Goal: Obtain resource: Download file/media

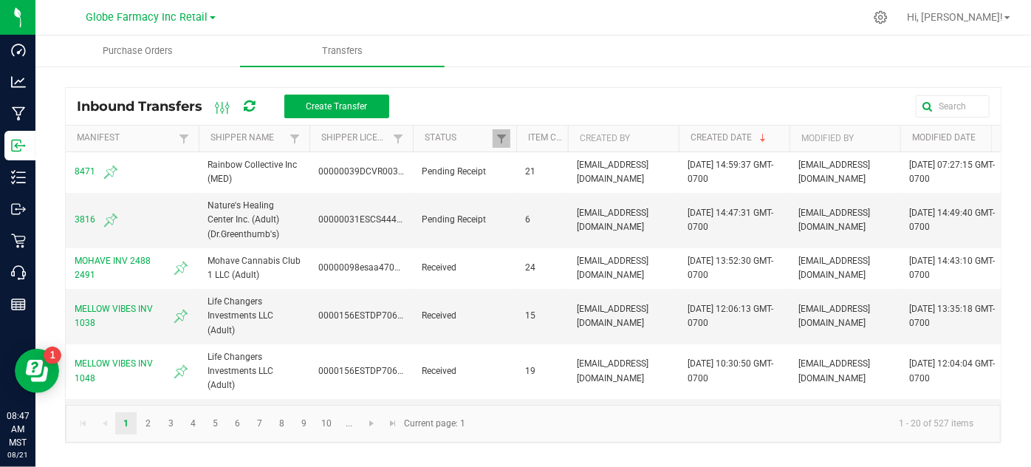
click at [740, 52] on ul "Purchase Orders Transfers" at bounding box center [550, 51] width 1031 height 32
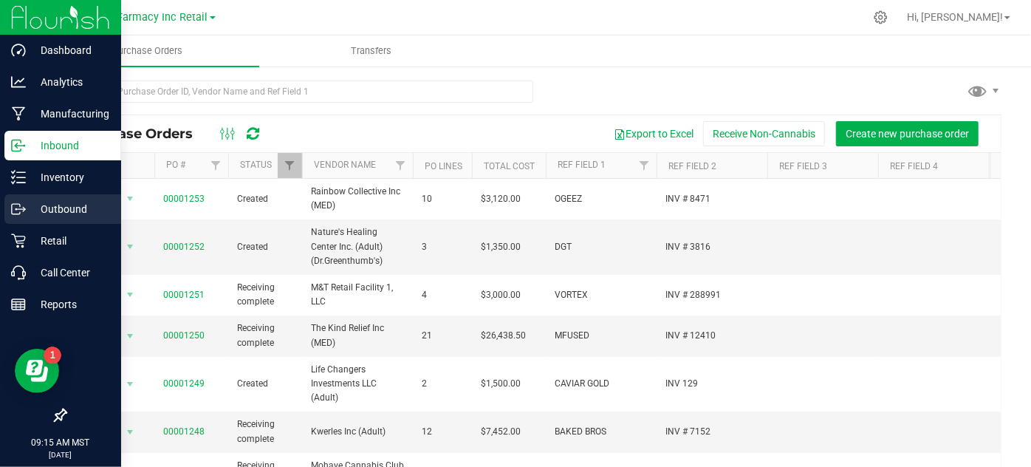
click at [41, 215] on p "Outbound" at bounding box center [70, 209] width 89 height 18
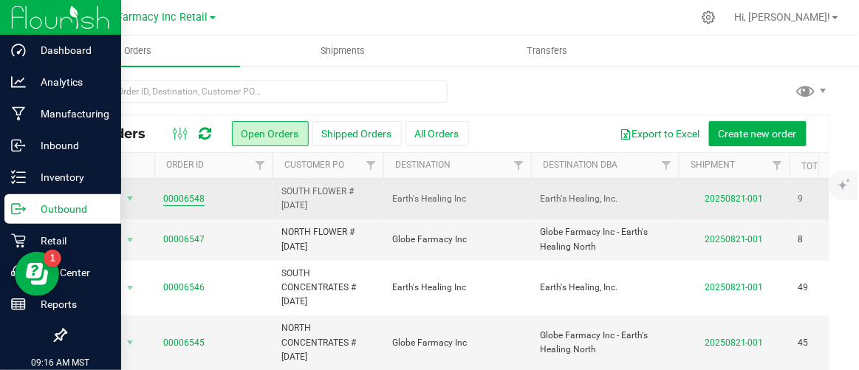
click at [173, 202] on link "00006548" at bounding box center [183, 199] width 41 height 14
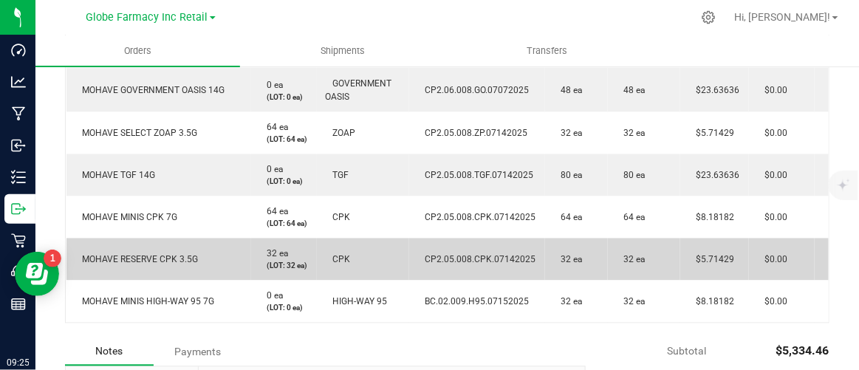
scroll to position [604, 0]
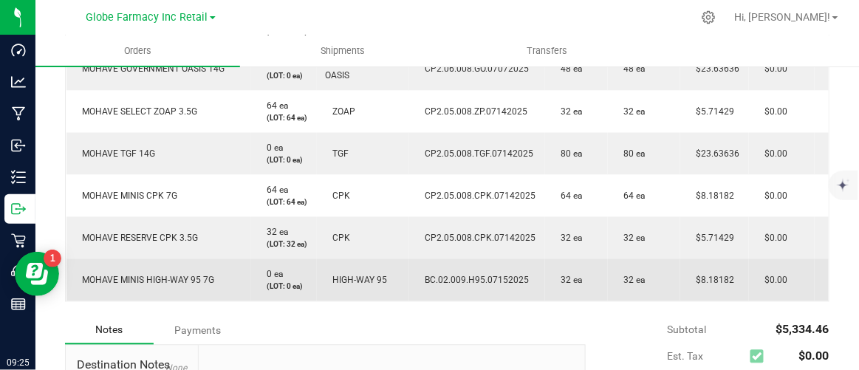
click at [711, 286] on span "$8.18182" at bounding box center [712, 280] width 46 height 10
copy span "8.18182"
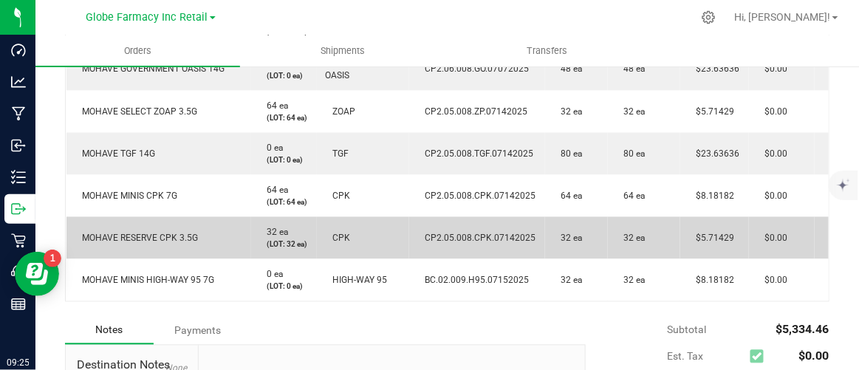
click at [707, 244] on span "$5.71429" at bounding box center [712, 238] width 46 height 10
copy span "5.71429"
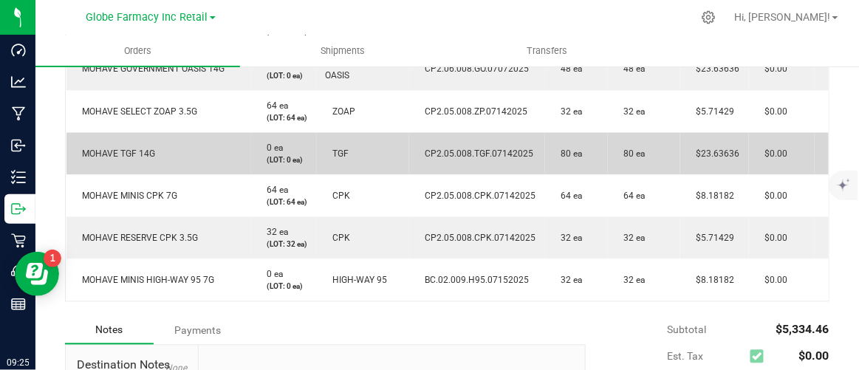
click at [708, 153] on td "$23.63636" at bounding box center [714, 154] width 69 height 42
copy span "23.63636"
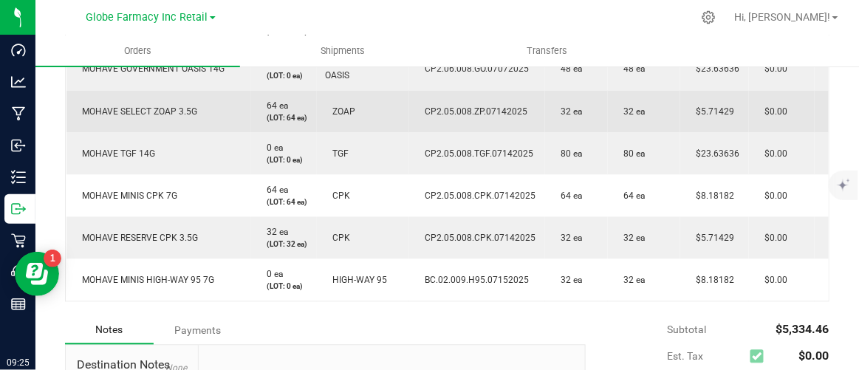
click at [701, 113] on span "$5.71429" at bounding box center [712, 112] width 46 height 10
copy span "5.71429"
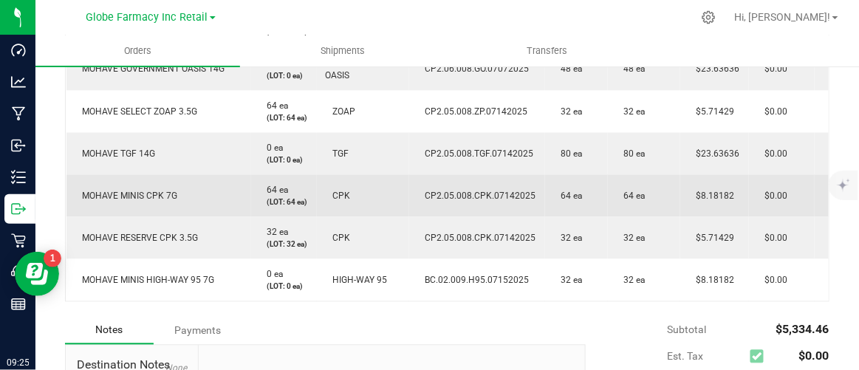
scroll to position [537, 0]
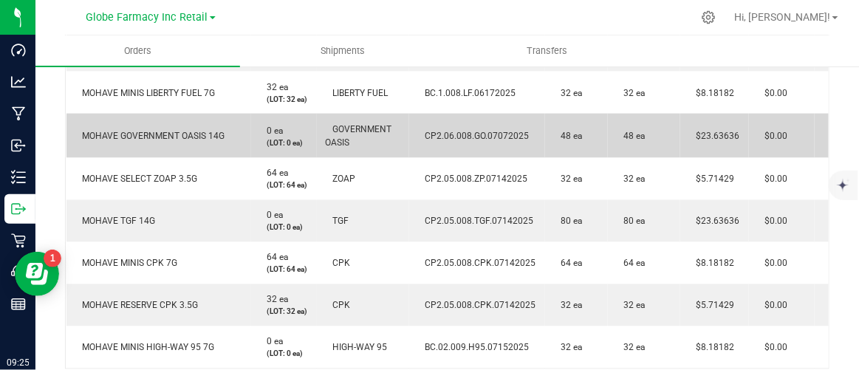
click at [706, 123] on td "$23.63636" at bounding box center [714, 136] width 69 height 44
click at [706, 131] on span "$23.63636" at bounding box center [714, 136] width 51 height 10
copy span "23.63636"
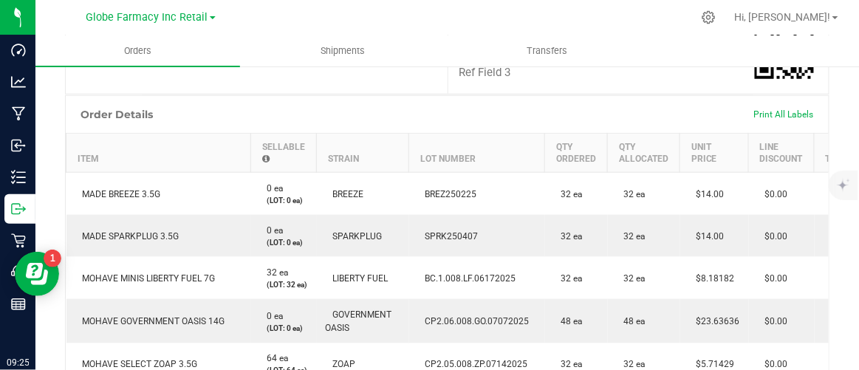
scroll to position [335, 0]
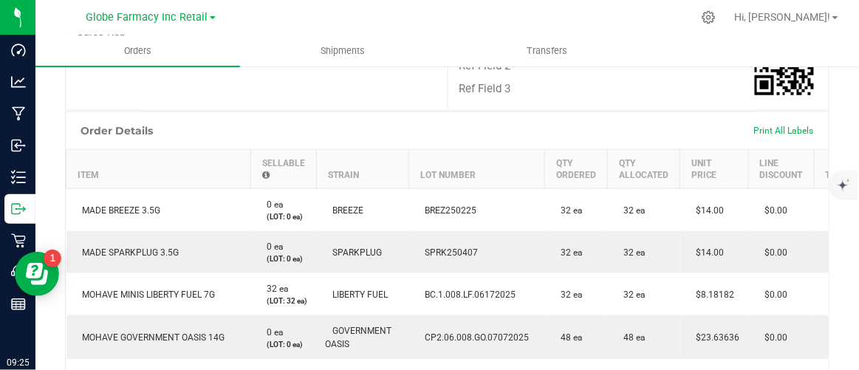
click at [427, 157] on th "Lot Number" at bounding box center [477, 169] width 136 height 39
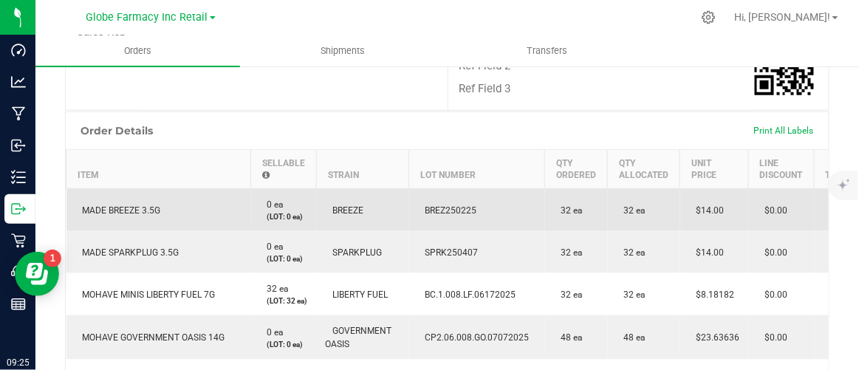
click at [436, 205] on span "BREZ250225" at bounding box center [447, 210] width 59 height 10
click at [437, 205] on span "BREZ250225" at bounding box center [447, 210] width 59 height 10
copy span "BREZ250225"
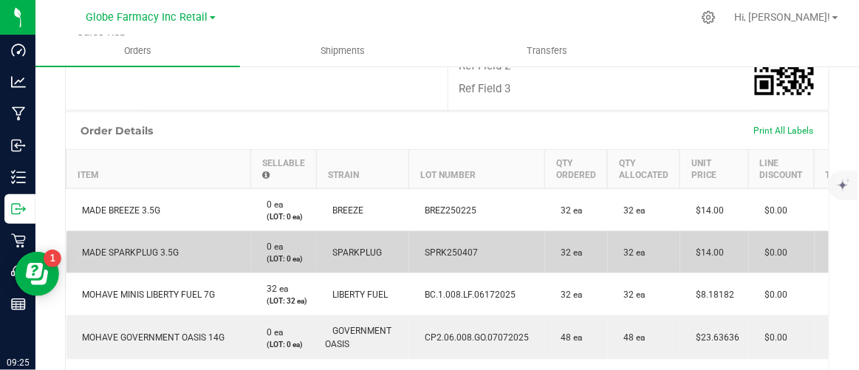
click at [448, 247] on span "SPRK250407" at bounding box center [448, 252] width 61 height 10
click at [447, 247] on span "SPRK250407" at bounding box center [448, 252] width 61 height 10
copy span "5"
click at [447, 247] on span "SPRK250407" at bounding box center [448, 252] width 61 height 10
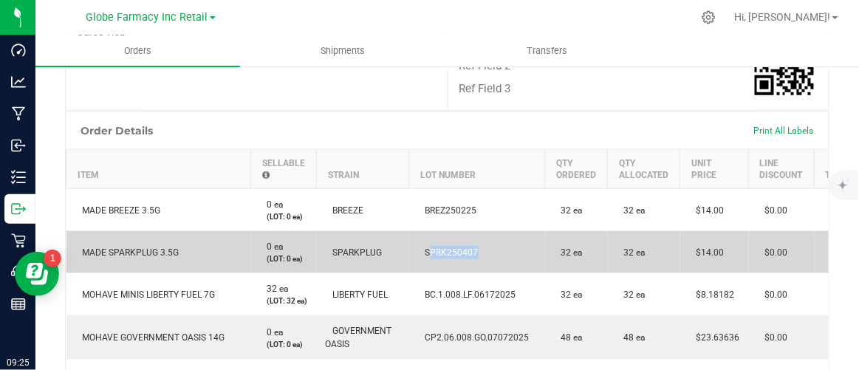
click at [447, 247] on span "SPRK250407" at bounding box center [448, 252] width 61 height 10
copy span "SPRK250407"
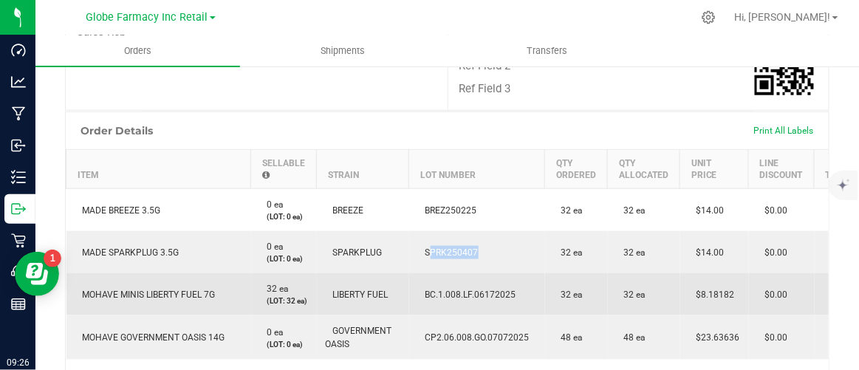
click at [431, 275] on td "BC.1.008.LF.06172025" at bounding box center [477, 294] width 136 height 42
click at [430, 289] on span "BC.1.008.LF.06172025" at bounding box center [467, 294] width 98 height 10
copy span "BC.1.008.LF.06172025"
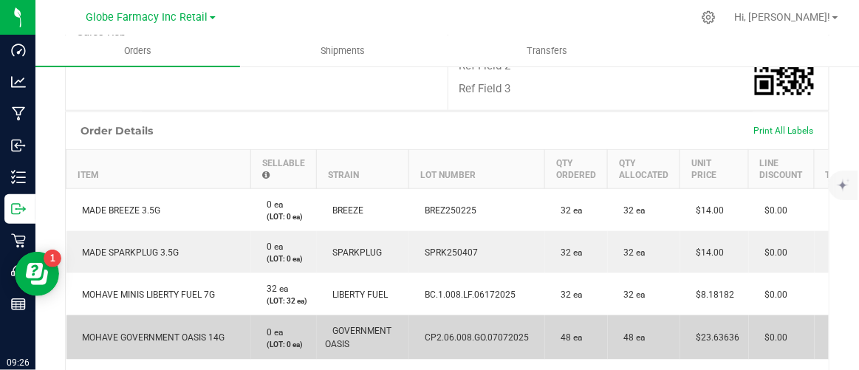
click at [481, 332] on span "CP2.06.008.GO.07072025" at bounding box center [473, 337] width 111 height 10
copy span "CP2.06.008.GO.07072025"
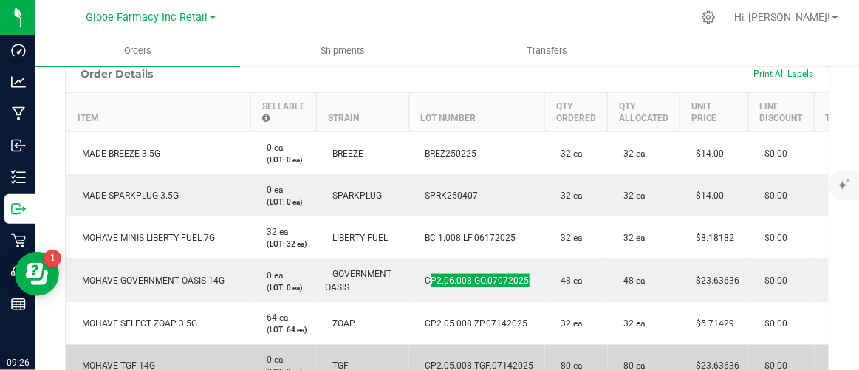
scroll to position [469, 0]
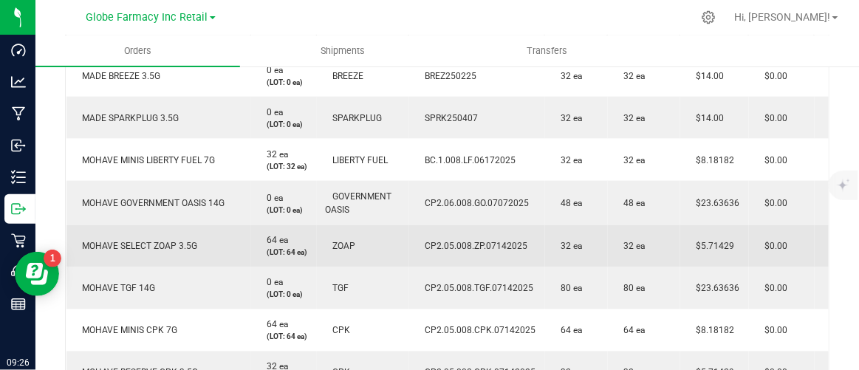
click at [462, 248] on span "CP2.05.008.ZP.07142025" at bounding box center [473, 246] width 110 height 10
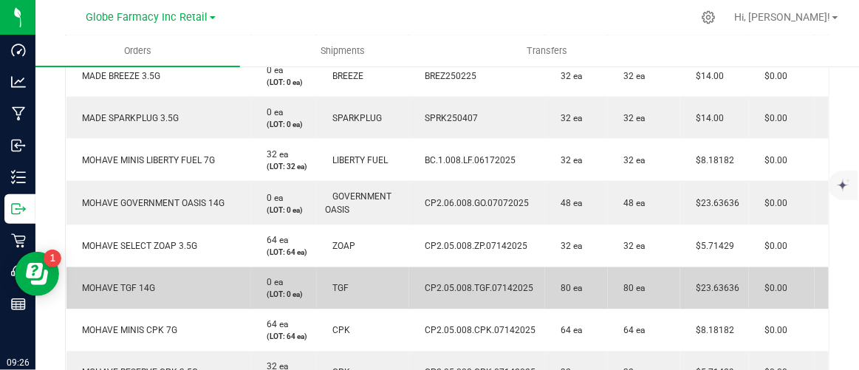
click at [456, 292] on span "CP2.05.008.TGF.07142025" at bounding box center [476, 288] width 116 height 10
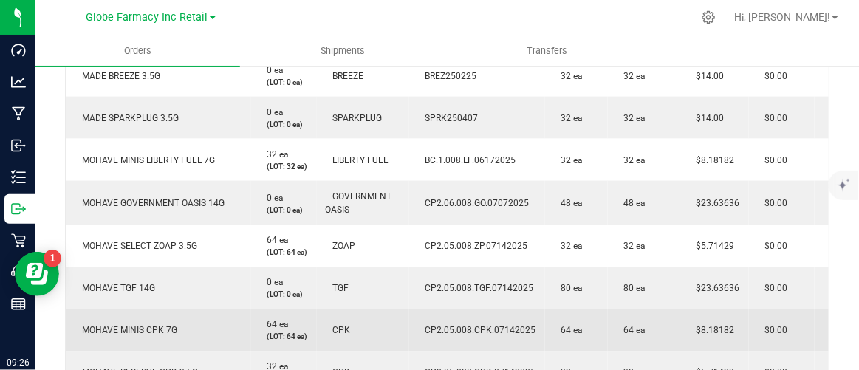
click at [475, 336] on span "CP2.05.008.CPK.07142025" at bounding box center [477, 331] width 118 height 10
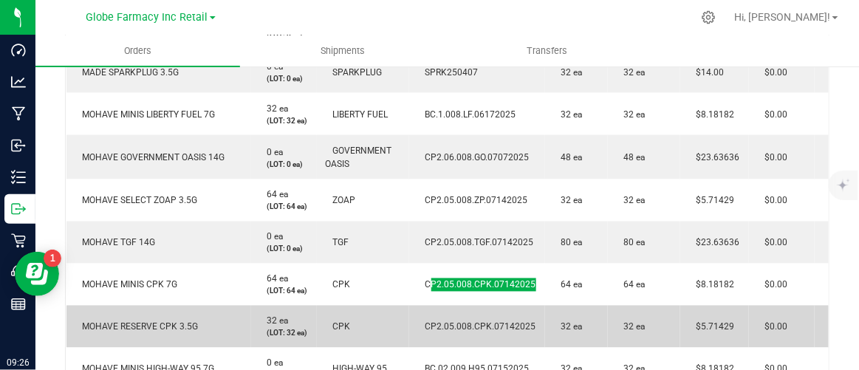
scroll to position [537, 0]
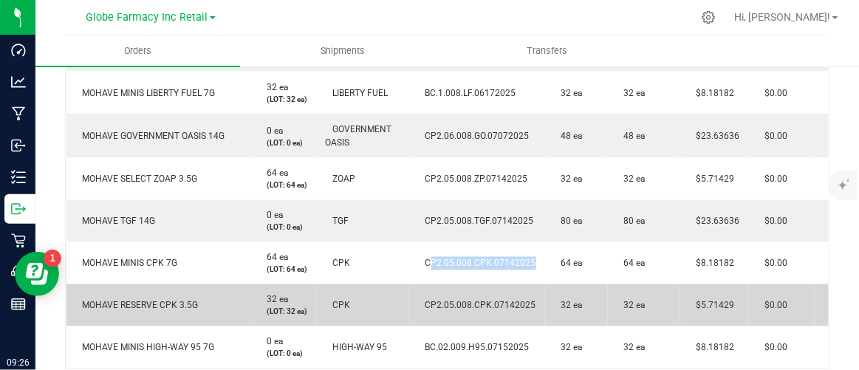
click at [462, 311] on span "CP2.05.008.CPK.07142025" at bounding box center [477, 305] width 118 height 10
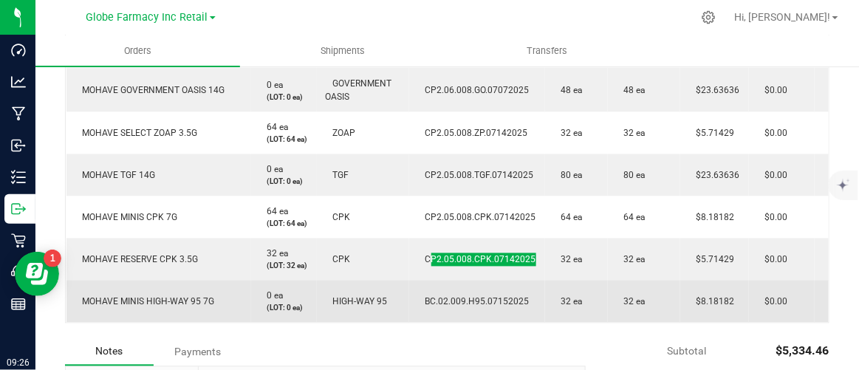
scroll to position [604, 0]
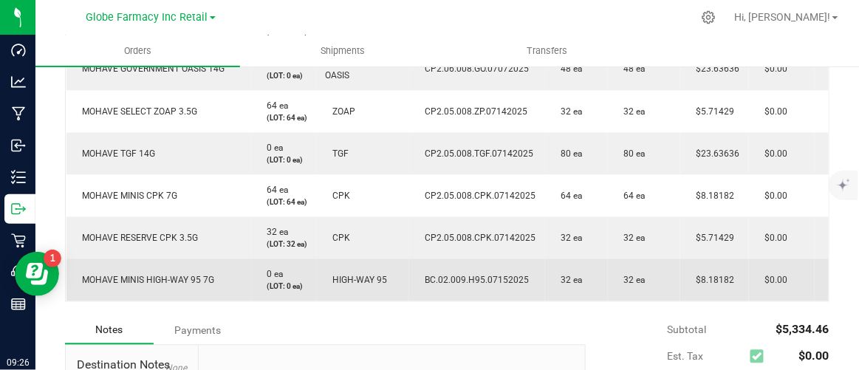
click at [458, 286] on span "BC.02.009.H95.07152025" at bounding box center [473, 280] width 111 height 10
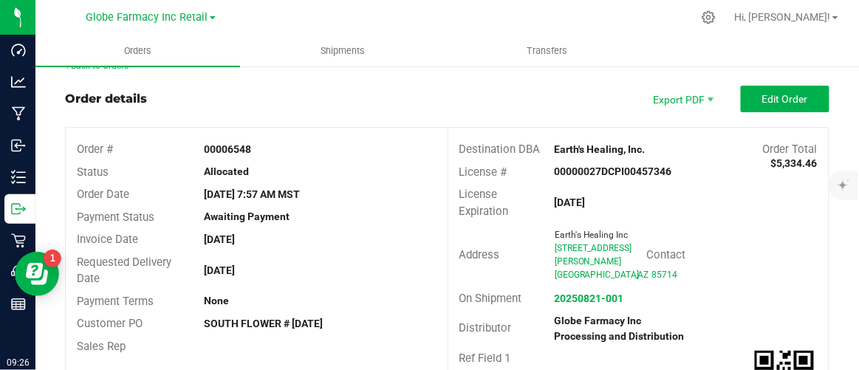
scroll to position [0, 0]
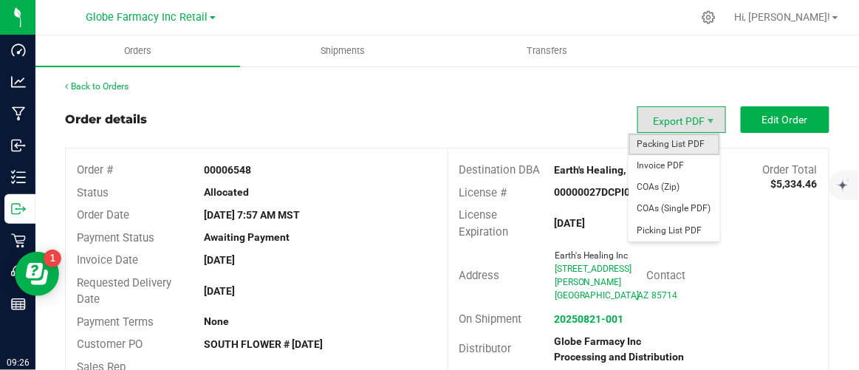
click at [660, 154] on span "Packing List PDF" at bounding box center [674, 144] width 92 height 21
click at [670, 191] on span "COAs (Zip)" at bounding box center [674, 186] width 92 height 21
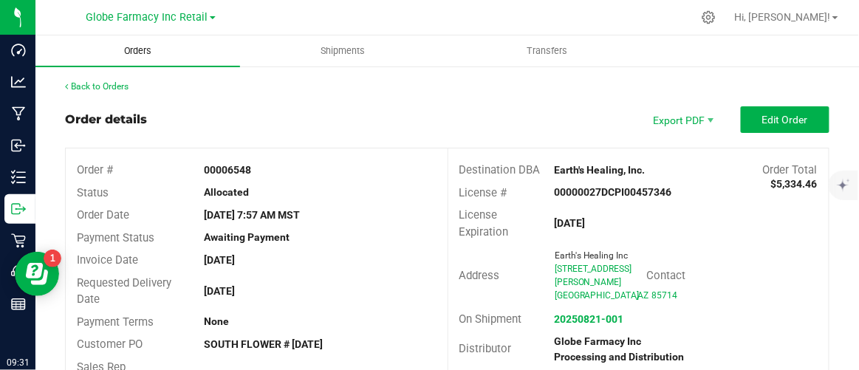
click at [67, 39] on uib-tab-heading "Orders" at bounding box center [137, 50] width 204 height 31
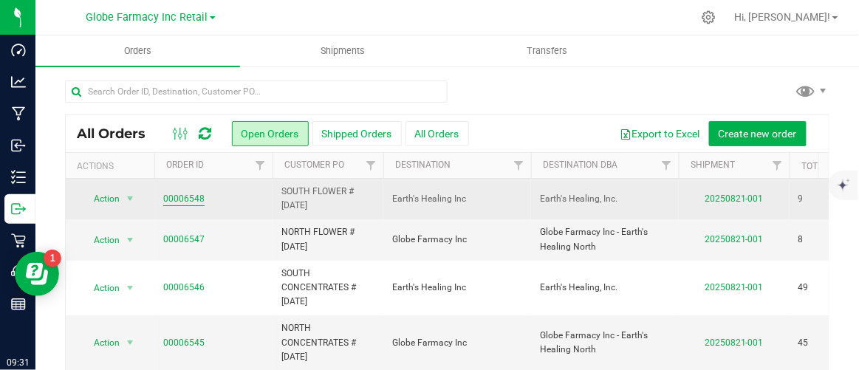
click at [179, 197] on link "00006548" at bounding box center [183, 199] width 41 height 14
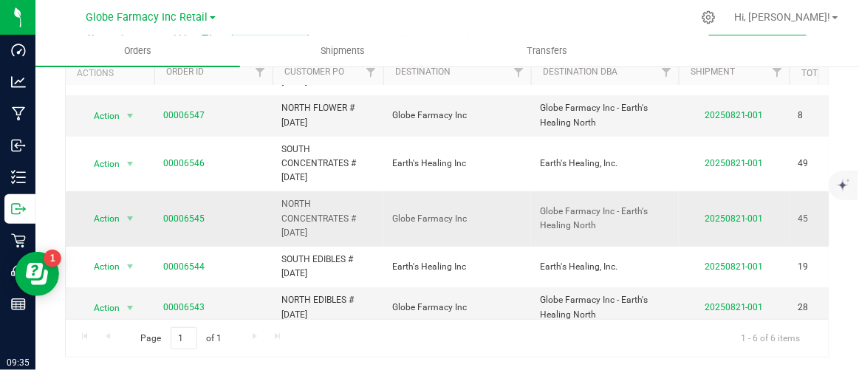
scroll to position [49, 0]
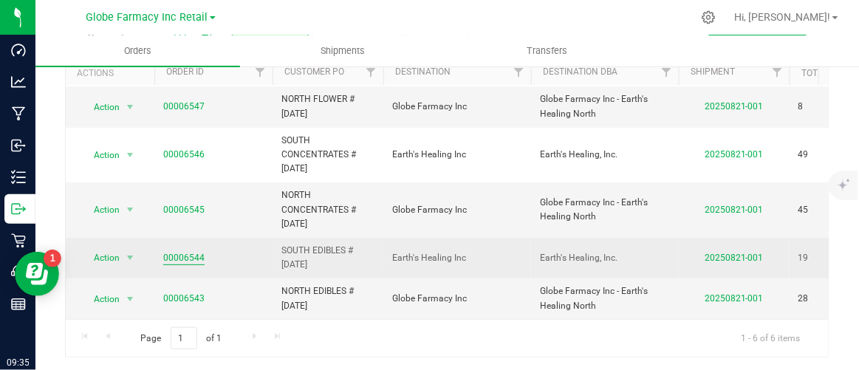
click at [178, 251] on link "00006544" at bounding box center [183, 258] width 41 height 14
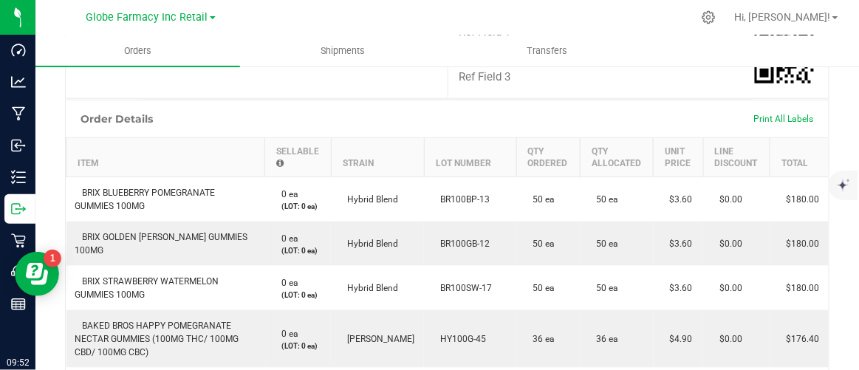
scroll to position [286, 0]
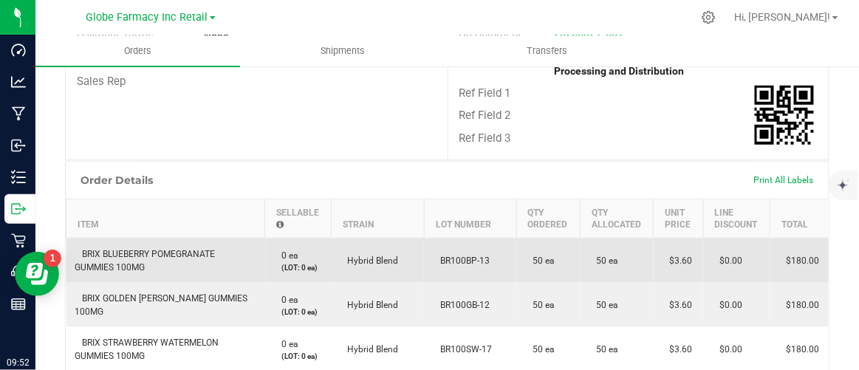
click at [441, 255] on span "BR100BP-13" at bounding box center [461, 260] width 57 height 10
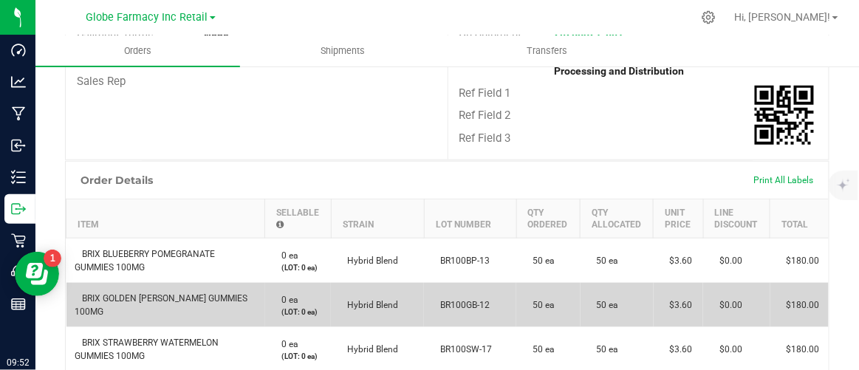
click at [451, 283] on td "BR100GB-12" at bounding box center [470, 305] width 92 height 44
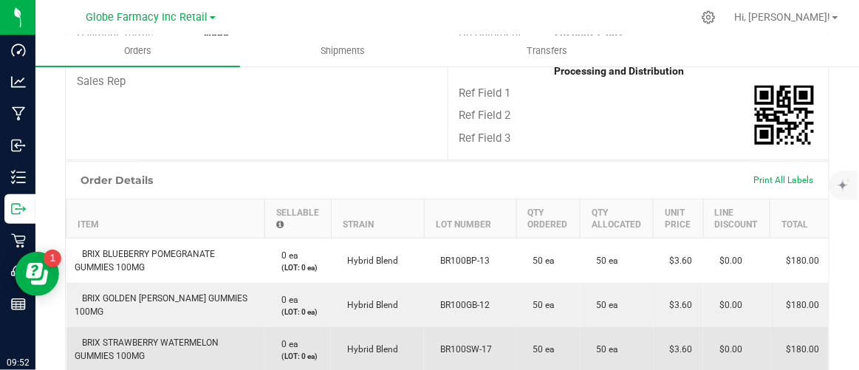
click at [461, 344] on span "BR100SW-17" at bounding box center [462, 349] width 59 height 10
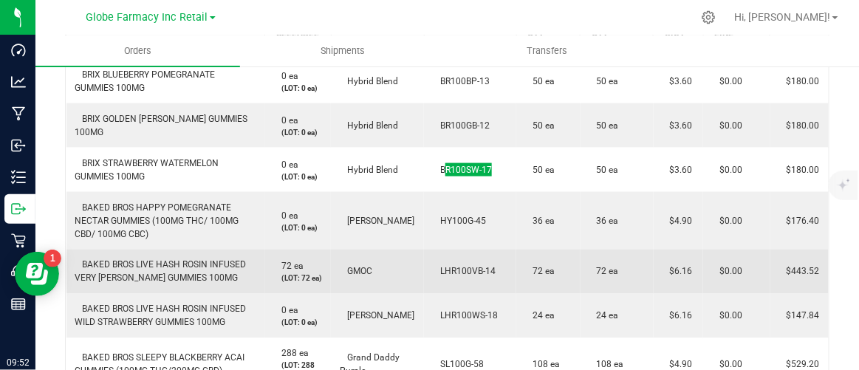
scroll to position [487, 0]
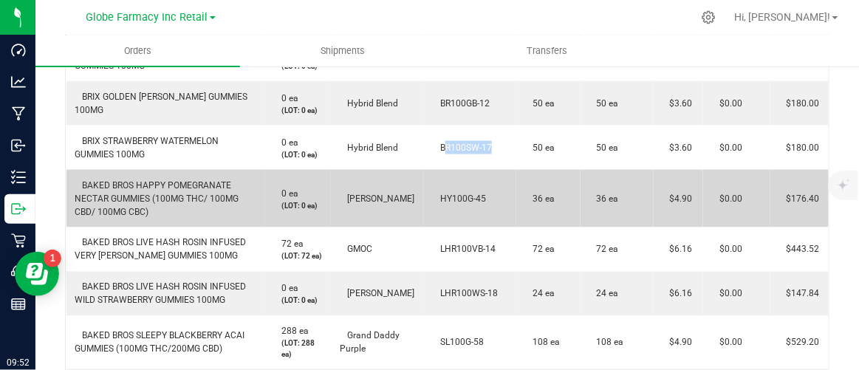
click at [458, 193] on span "HY100G-45" at bounding box center [459, 198] width 53 height 10
click at [459, 193] on span "HY100G-45" at bounding box center [459, 198] width 53 height 10
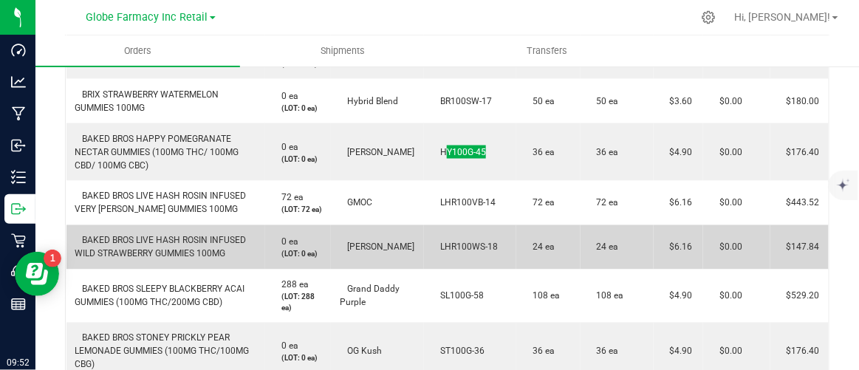
scroll to position [554, 0]
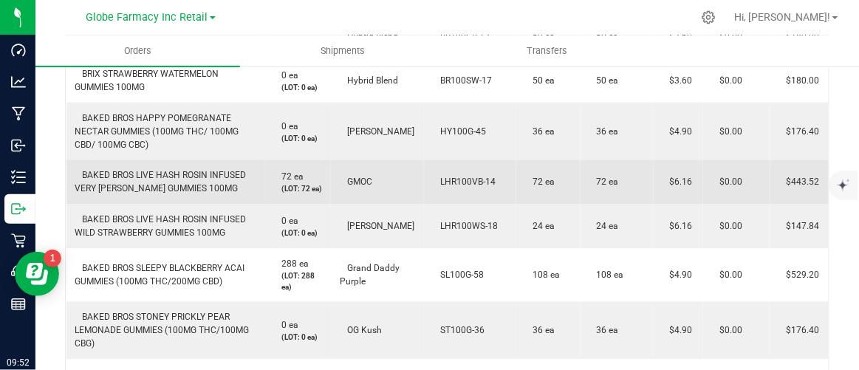
click at [469, 177] on span "LHR100VB-14" at bounding box center [464, 182] width 63 height 10
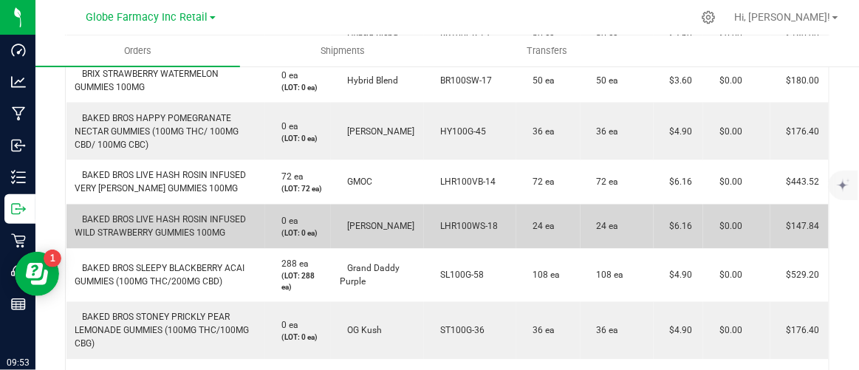
click at [456, 221] on span "LHR100WS-18" at bounding box center [465, 226] width 65 height 10
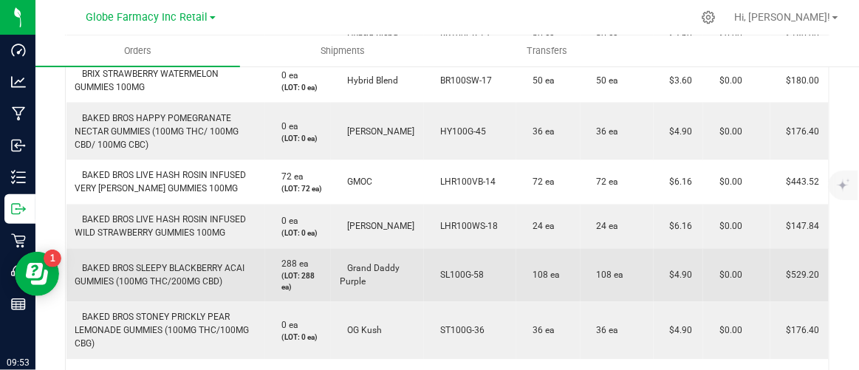
click at [444, 270] on span "SL100G-58" at bounding box center [458, 275] width 51 height 10
click at [445, 270] on span "SL100G-58" at bounding box center [458, 275] width 51 height 10
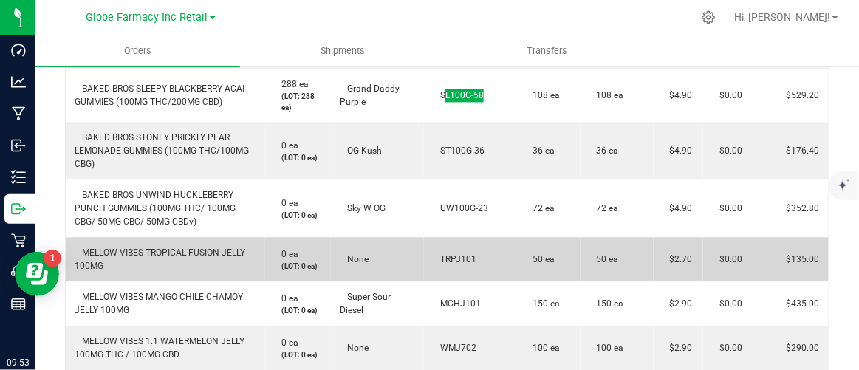
scroll to position [756, 0]
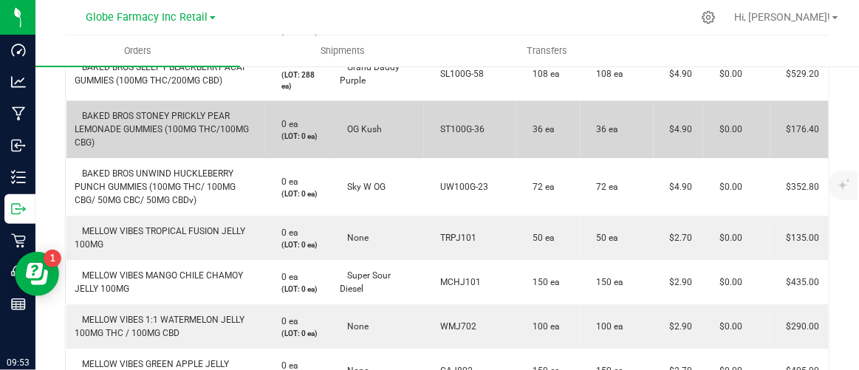
click at [446, 124] on span "ST100G-36" at bounding box center [459, 129] width 52 height 10
click at [447, 124] on span "ST100G-36" at bounding box center [459, 129] width 52 height 10
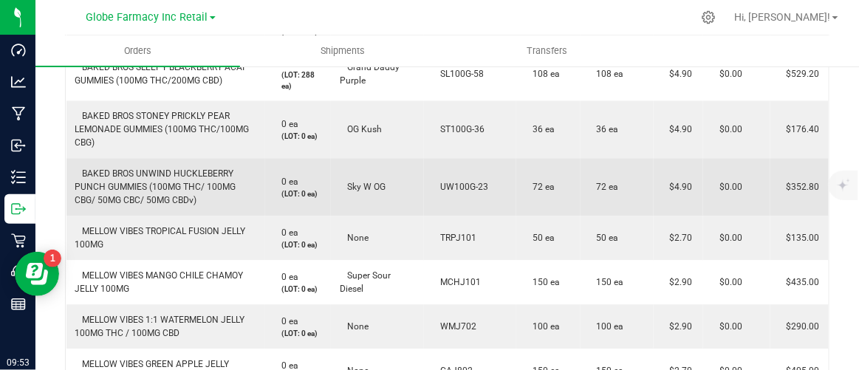
click at [444, 171] on td "UW100G-23" at bounding box center [470, 187] width 92 height 58
click at [444, 182] on span "UW100G-23" at bounding box center [460, 187] width 55 height 10
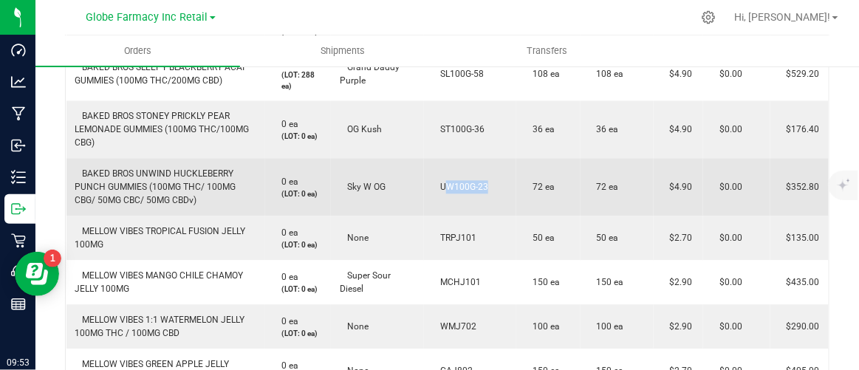
click at [489, 180] on td "UW100G-23" at bounding box center [470, 187] width 92 height 58
click at [481, 182] on span "UW100G-23" at bounding box center [460, 187] width 55 height 10
click at [480, 182] on span "UW100G-23" at bounding box center [460, 187] width 55 height 10
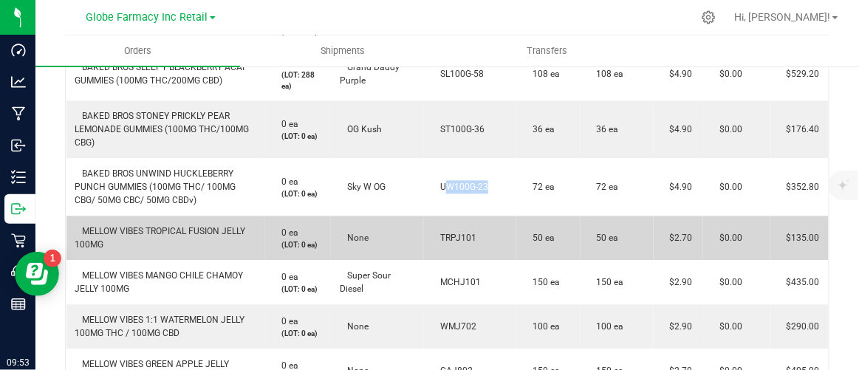
drag, startPoint x: 475, startPoint y: 227, endPoint x: 433, endPoint y: 230, distance: 42.9
click at [433, 230] on td "TRPJ101" at bounding box center [470, 238] width 92 height 44
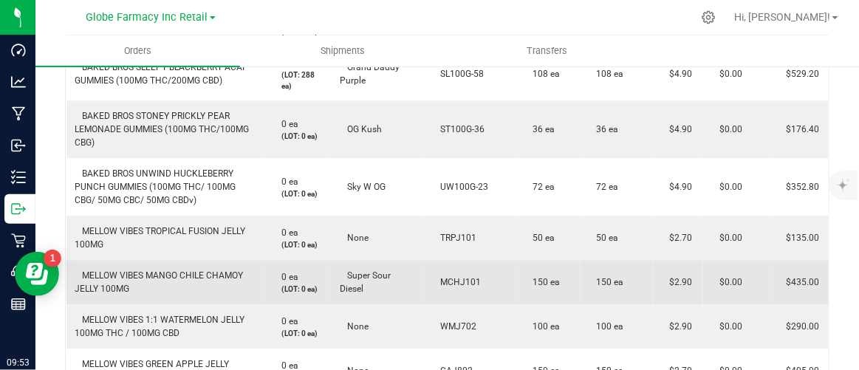
click at [448, 277] on span "MCHJ101" at bounding box center [457, 282] width 48 height 10
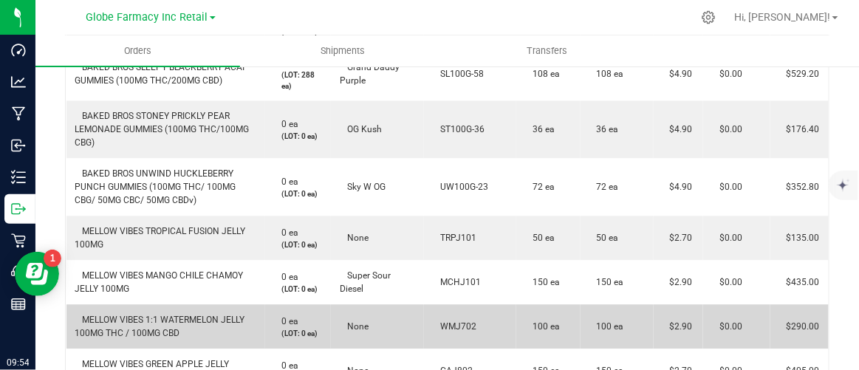
click at [455, 321] on span "WMJ702" at bounding box center [455, 326] width 44 height 10
click at [454, 321] on span "WMJ702" at bounding box center [455, 326] width 44 height 10
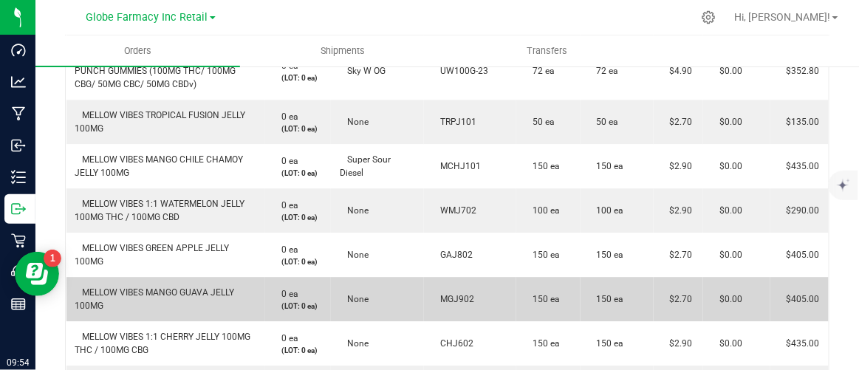
scroll to position [890, 0]
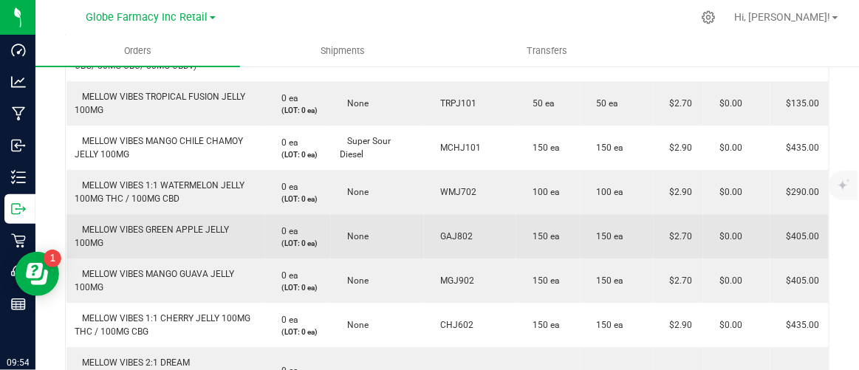
click at [458, 231] on span "GAJ802" at bounding box center [453, 236] width 40 height 10
click at [456, 231] on span "GAJ802" at bounding box center [453, 236] width 40 height 10
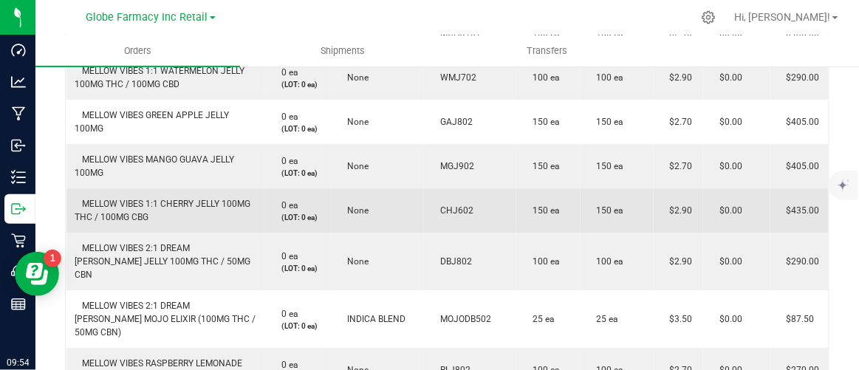
scroll to position [1024, 0]
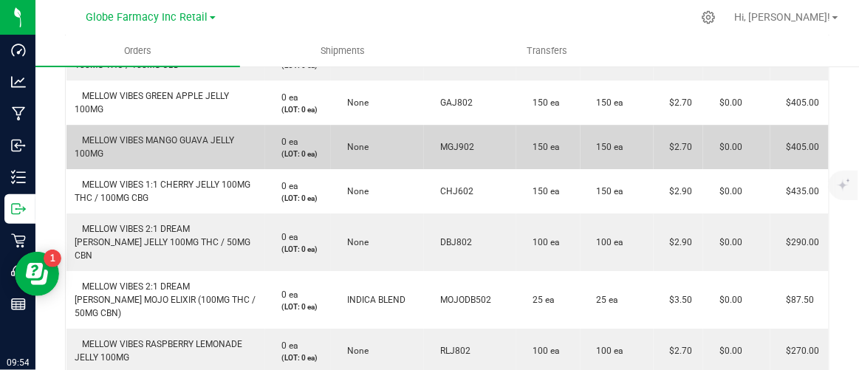
click at [443, 142] on span "MGJ902" at bounding box center [453, 147] width 41 height 10
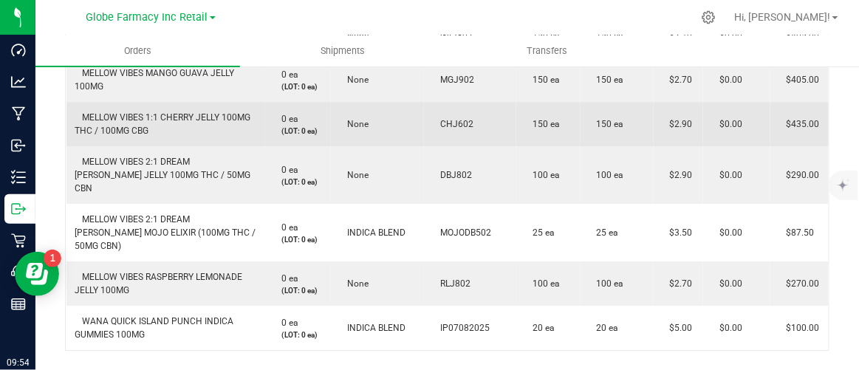
click at [452, 120] on span "CHJ602" at bounding box center [453, 124] width 41 height 10
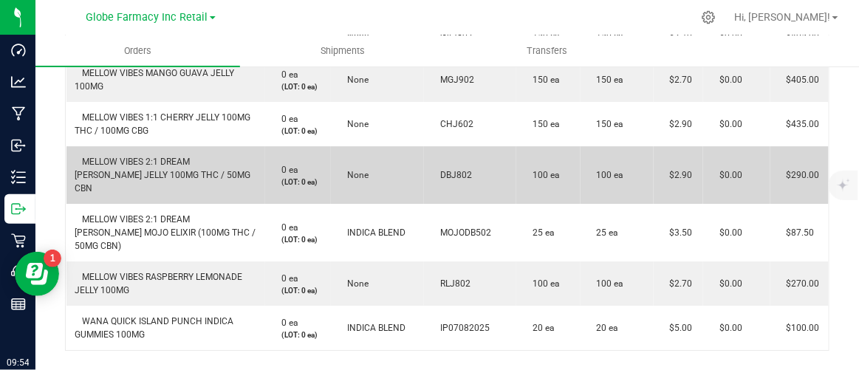
click at [444, 170] on span "DBJ802" at bounding box center [452, 175] width 39 height 10
click at [442, 170] on span "DBJ802" at bounding box center [452, 175] width 39 height 10
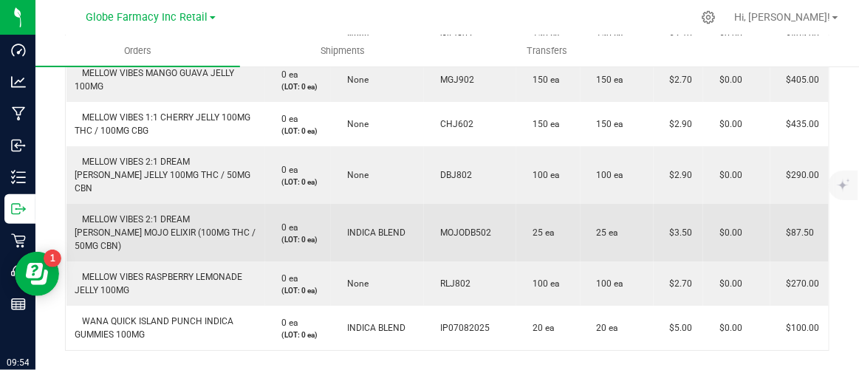
click at [484, 204] on td "MOJODB502" at bounding box center [470, 233] width 92 height 58
click at [479, 227] on span "MOJODB502" at bounding box center [462, 232] width 58 height 10
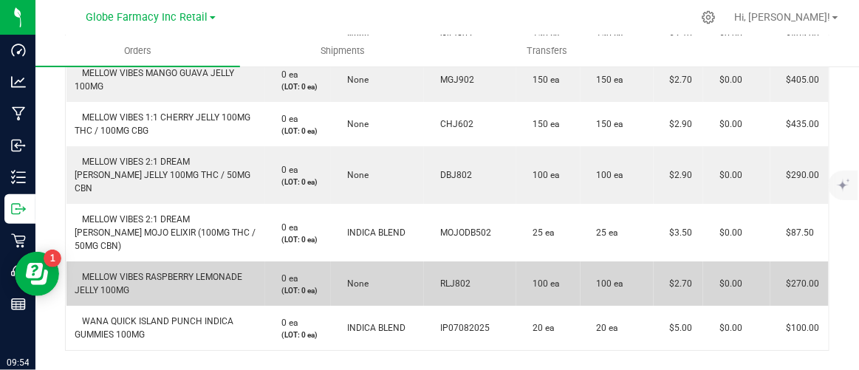
drag, startPoint x: 464, startPoint y: 246, endPoint x: 435, endPoint y: 247, distance: 29.5
click at [435, 278] on span "RLJ802" at bounding box center [452, 283] width 38 height 10
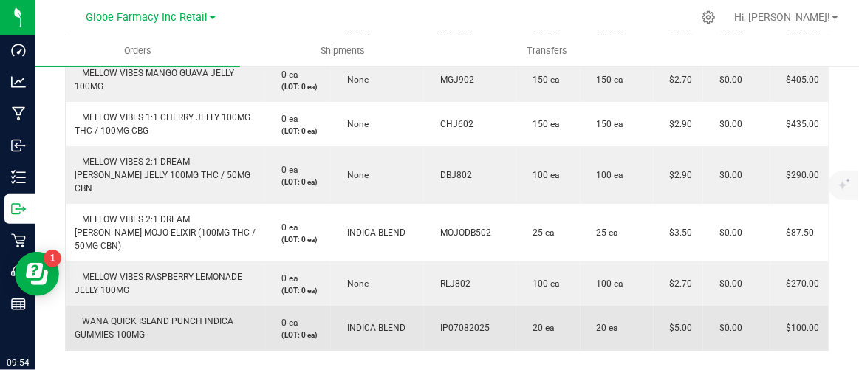
click at [475, 323] on span "IP07082025" at bounding box center [461, 328] width 57 height 10
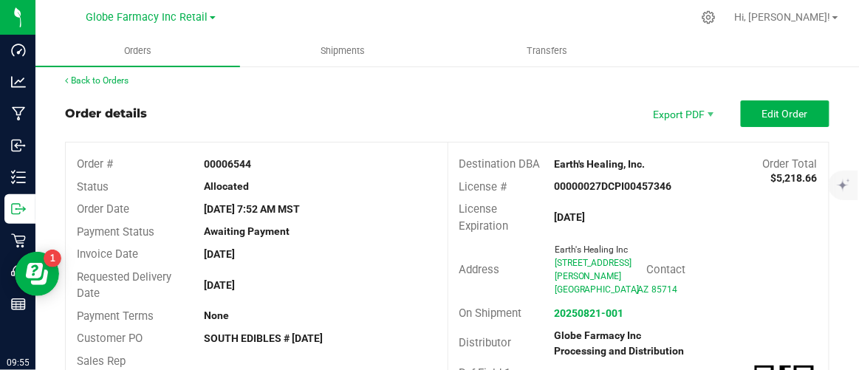
scroll to position [0, 0]
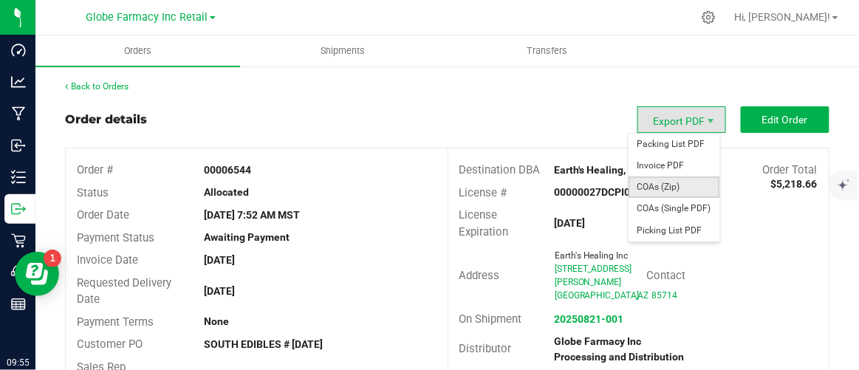
click at [672, 184] on span "COAs (Zip)" at bounding box center [674, 186] width 92 height 21
click at [645, 143] on span "Packing List PDF" at bounding box center [674, 144] width 92 height 21
